Goal: Information Seeking & Learning: Learn about a topic

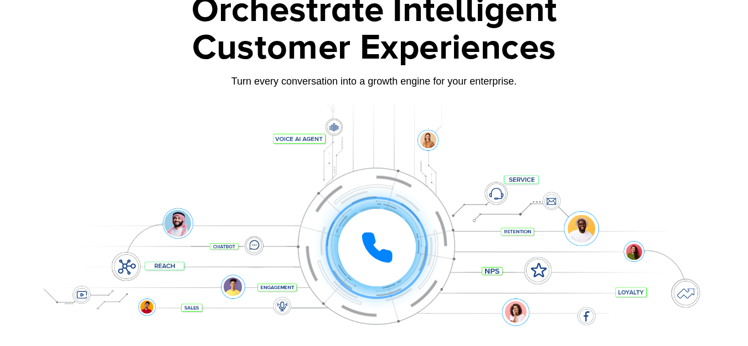
scroll to position [77, 0]
click at [378, 227] on div at bounding box center [376, 248] width 77 height 77
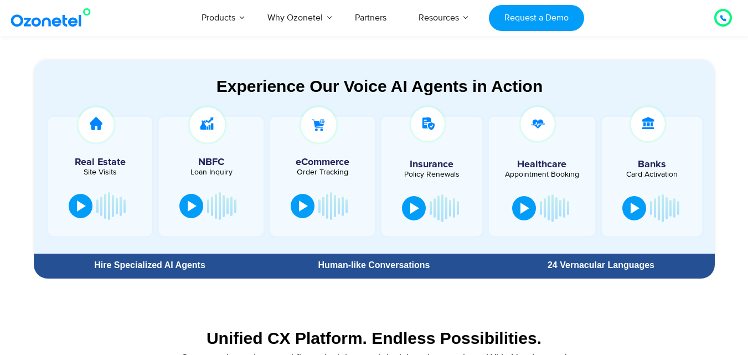
scroll to position [592, 0]
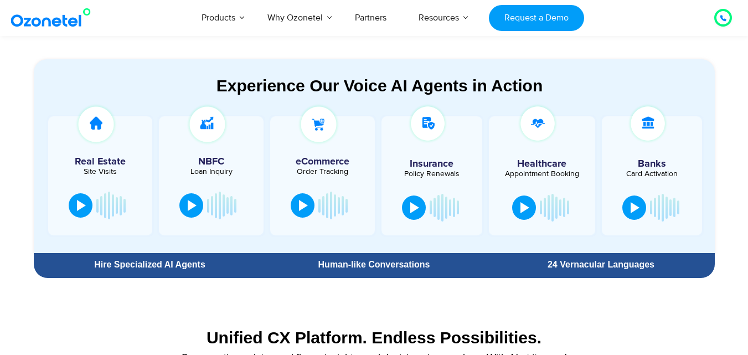
click at [377, 225] on div "eCommerce Order Tracking" at bounding box center [322, 176] width 111 height 122
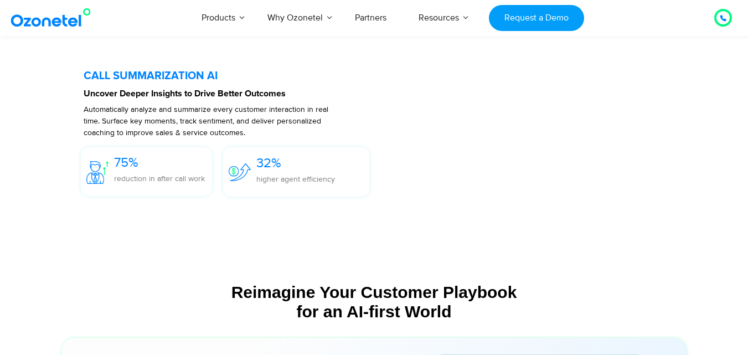
scroll to position [2576, 0]
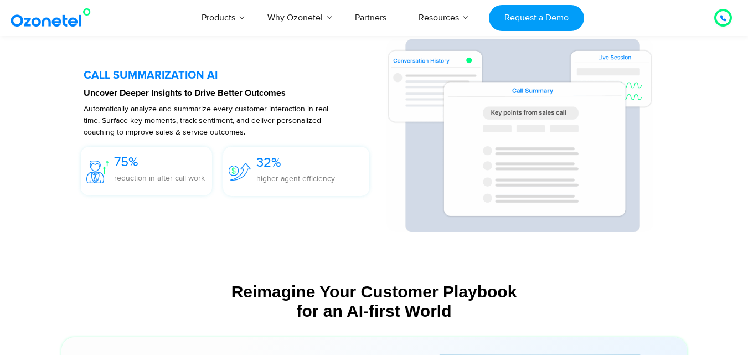
click at [373, 236] on section "CALL SUMMARIZATION AI Uncover Deeper Insights to Drive Better Outcomes Automati…" at bounding box center [373, 135] width 625 height 215
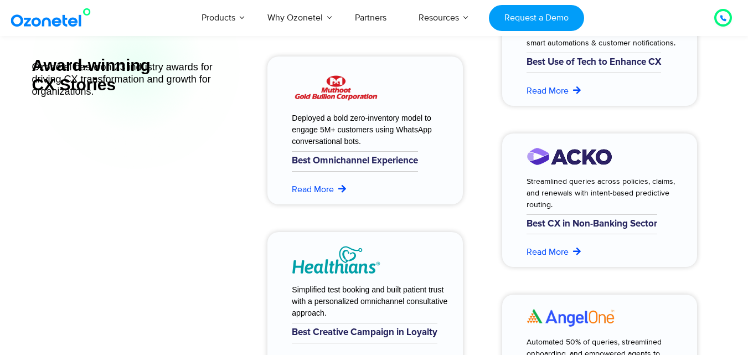
scroll to position [4498, 0]
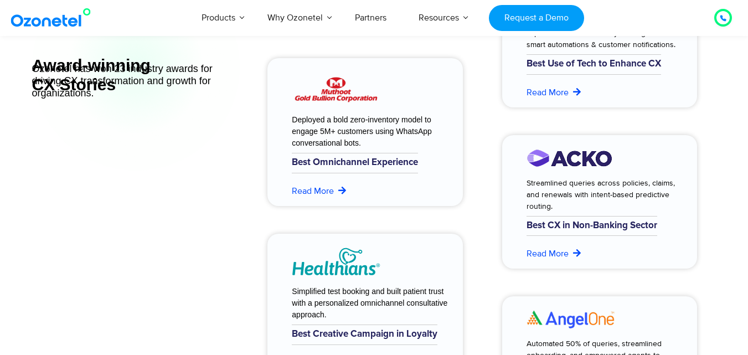
click at [374, 230] on div "Deployed a bold zero-inventory model to engage 5M+ customers using WhatsApp con…" at bounding box center [362, 225] width 201 height 515
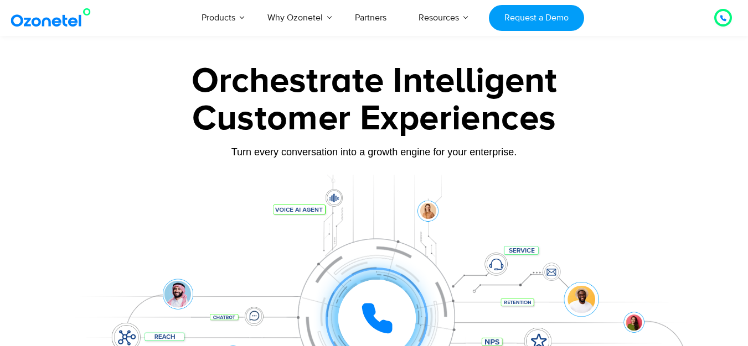
scroll to position [0, 0]
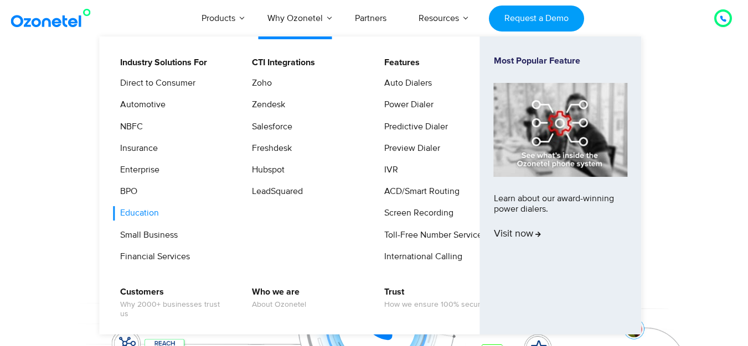
click at [144, 217] on link "Education" at bounding box center [137, 213] width 48 height 14
